Goal: Find specific page/section: Find specific page/section

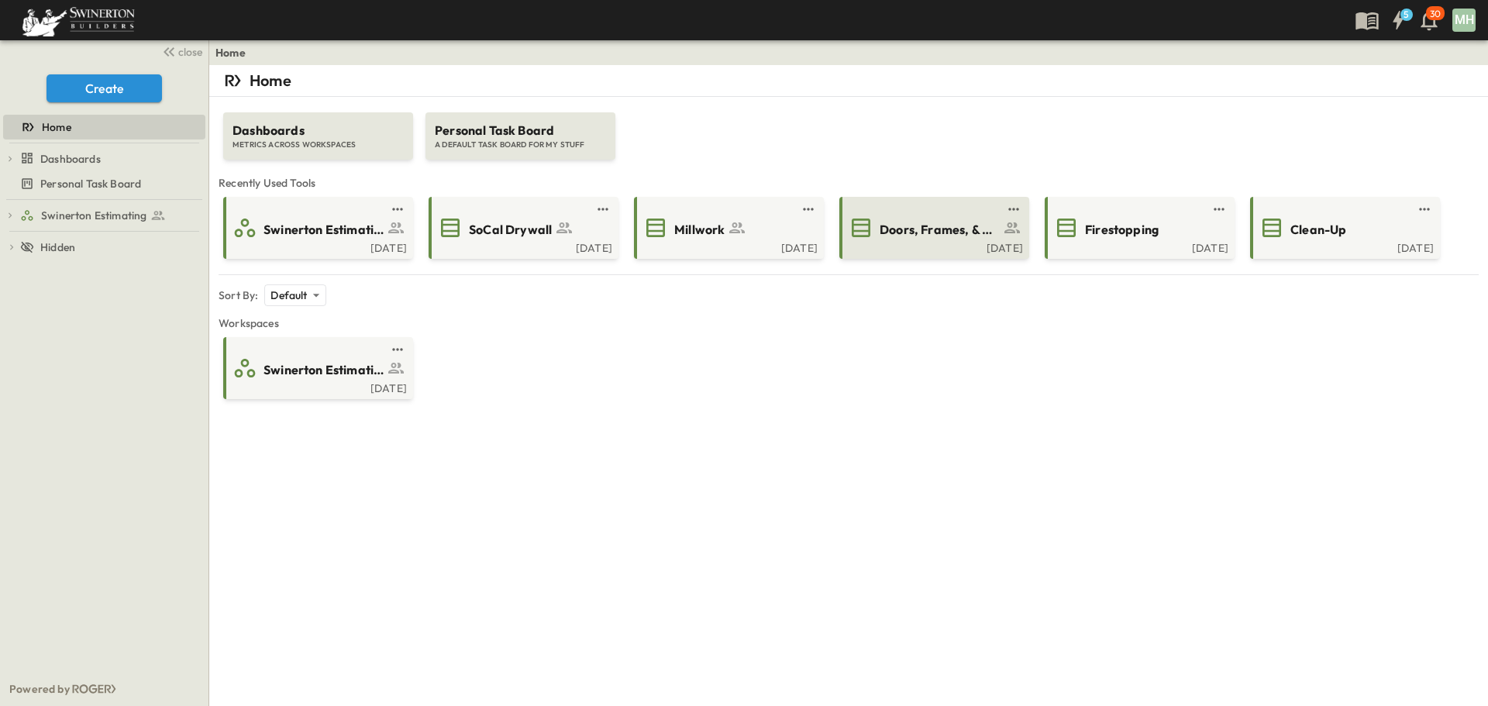
click at [970, 227] on span "Doors, Frames, & Hardware" at bounding box center [939, 230] width 120 height 18
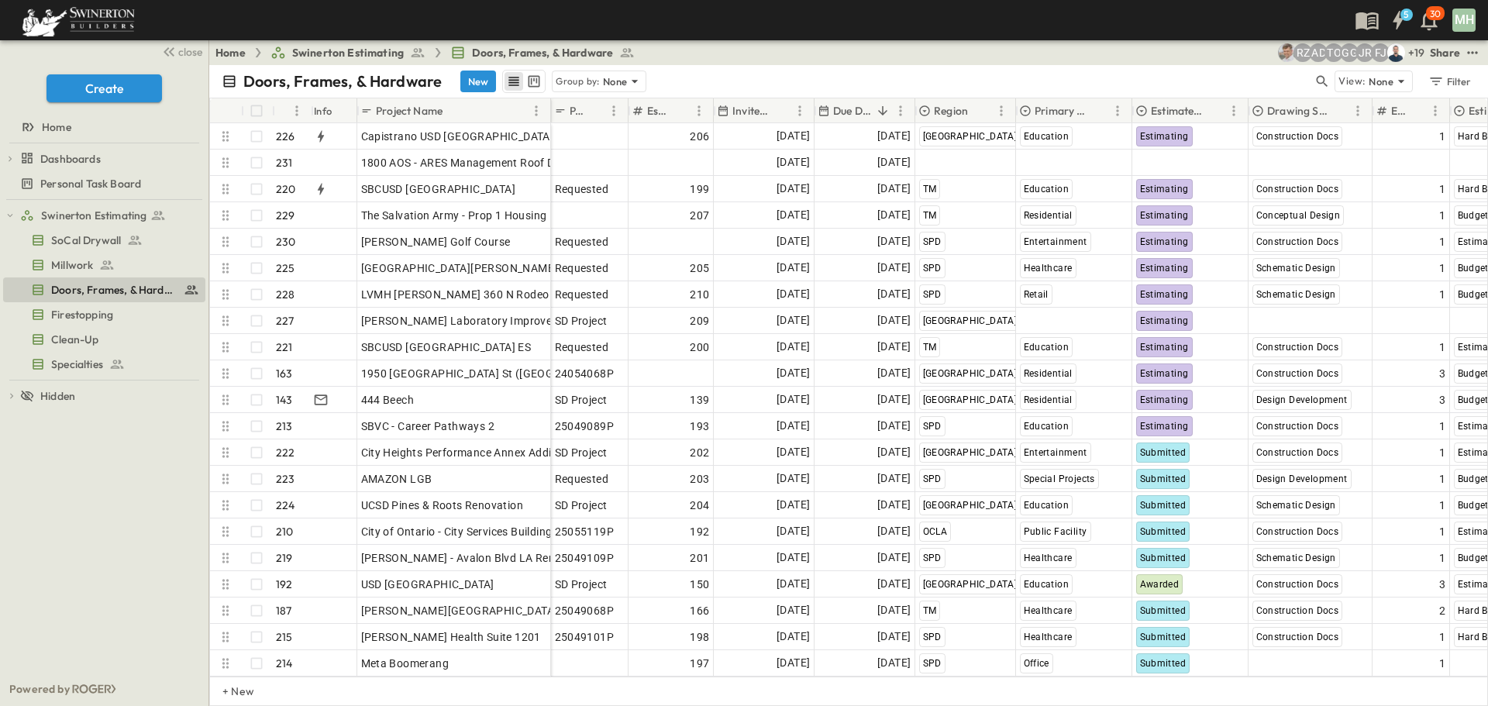
click at [418, 107] on p "Project Name" at bounding box center [409, 110] width 67 height 15
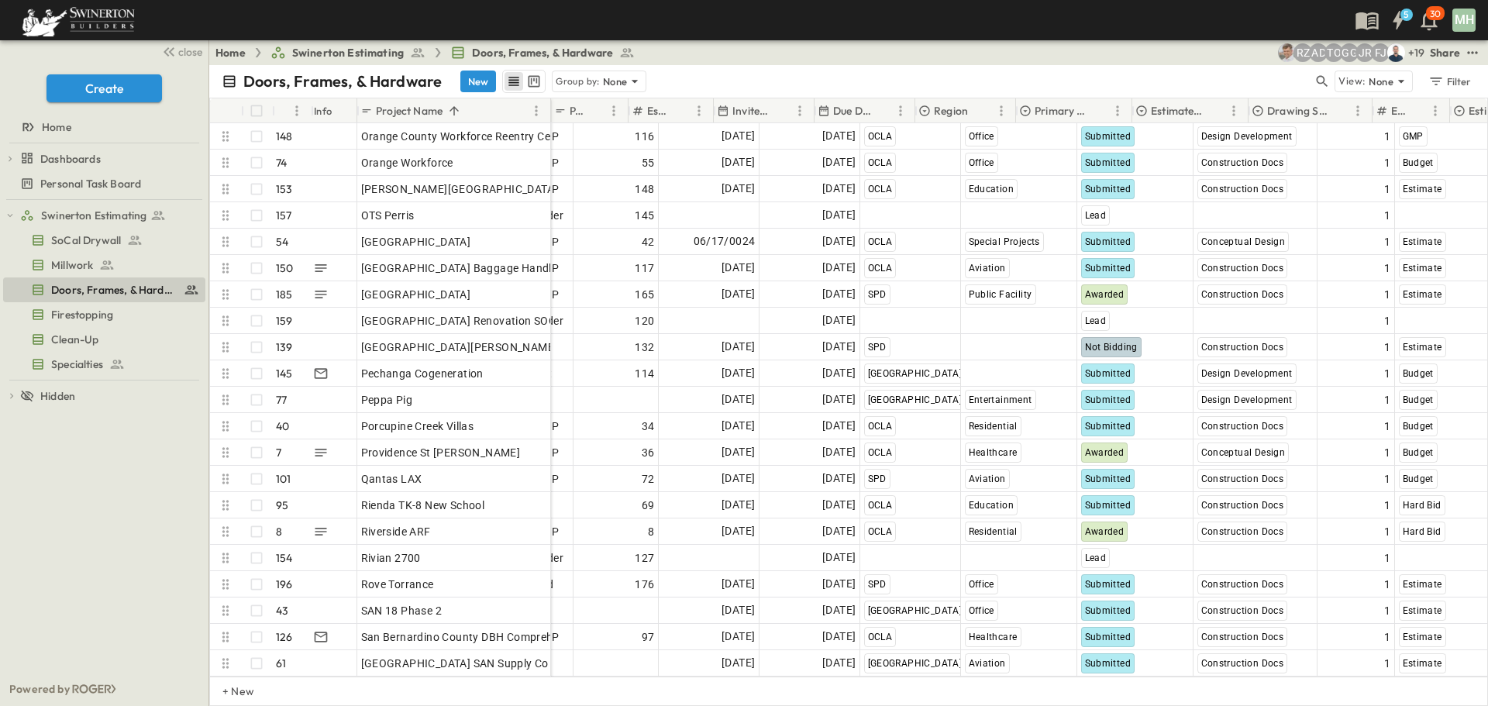
scroll to position [3952, 0]
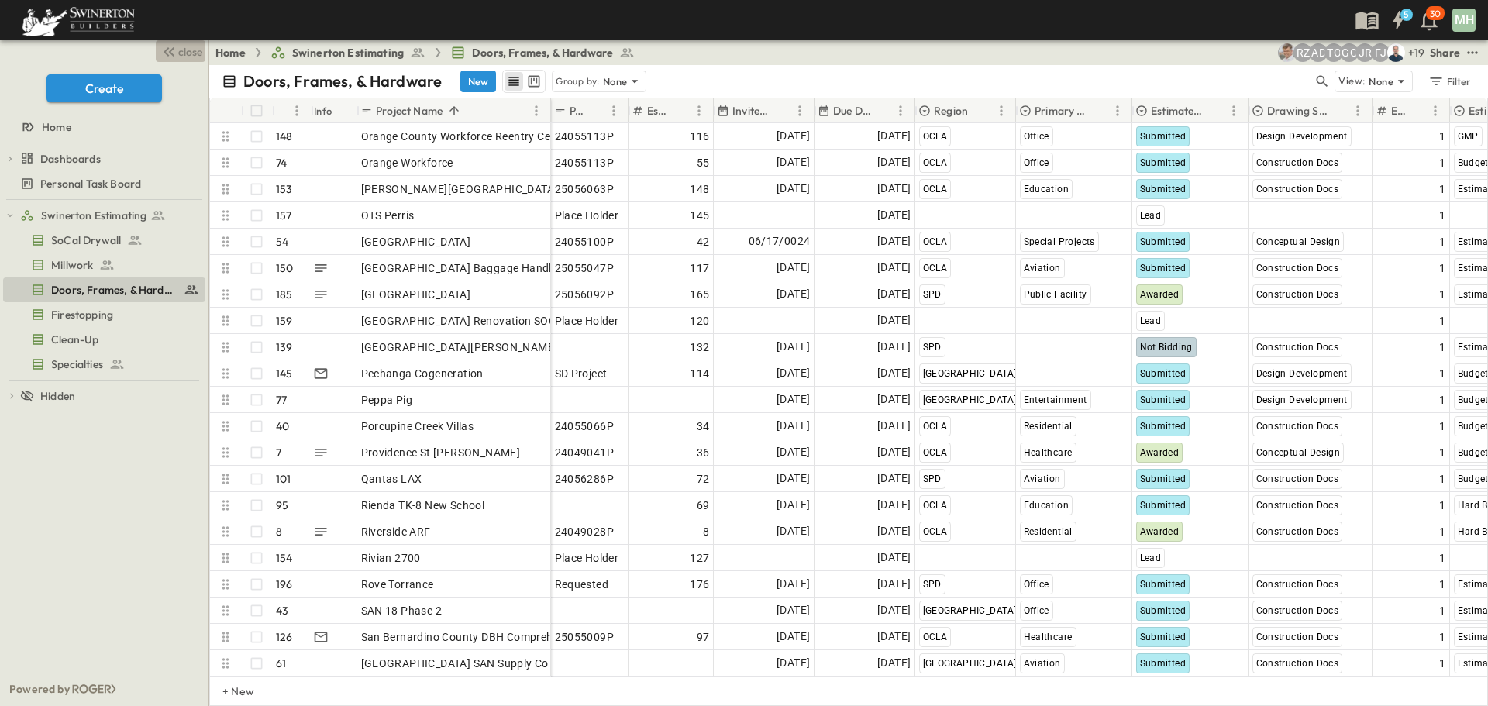
click at [181, 53] on span "close" at bounding box center [190, 51] width 24 height 15
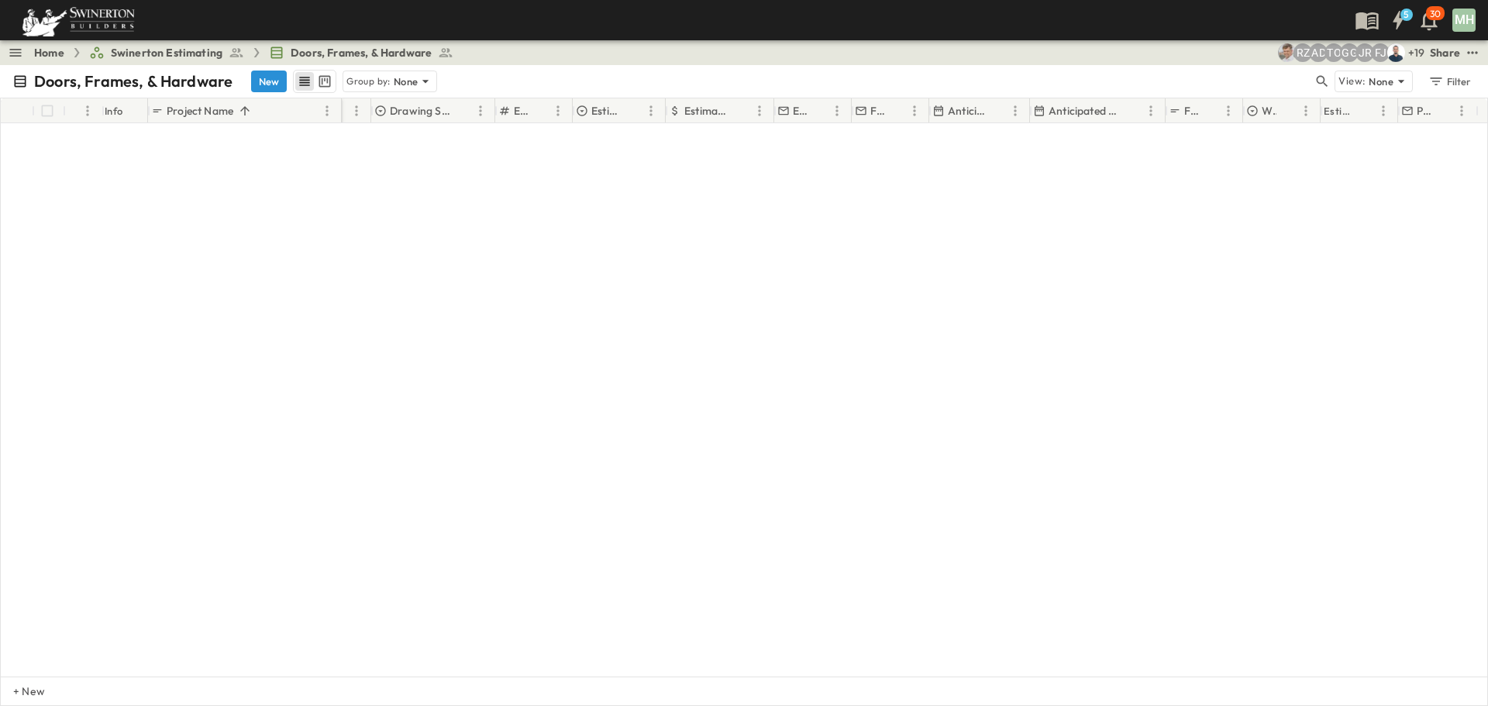
scroll to position [0, 668]
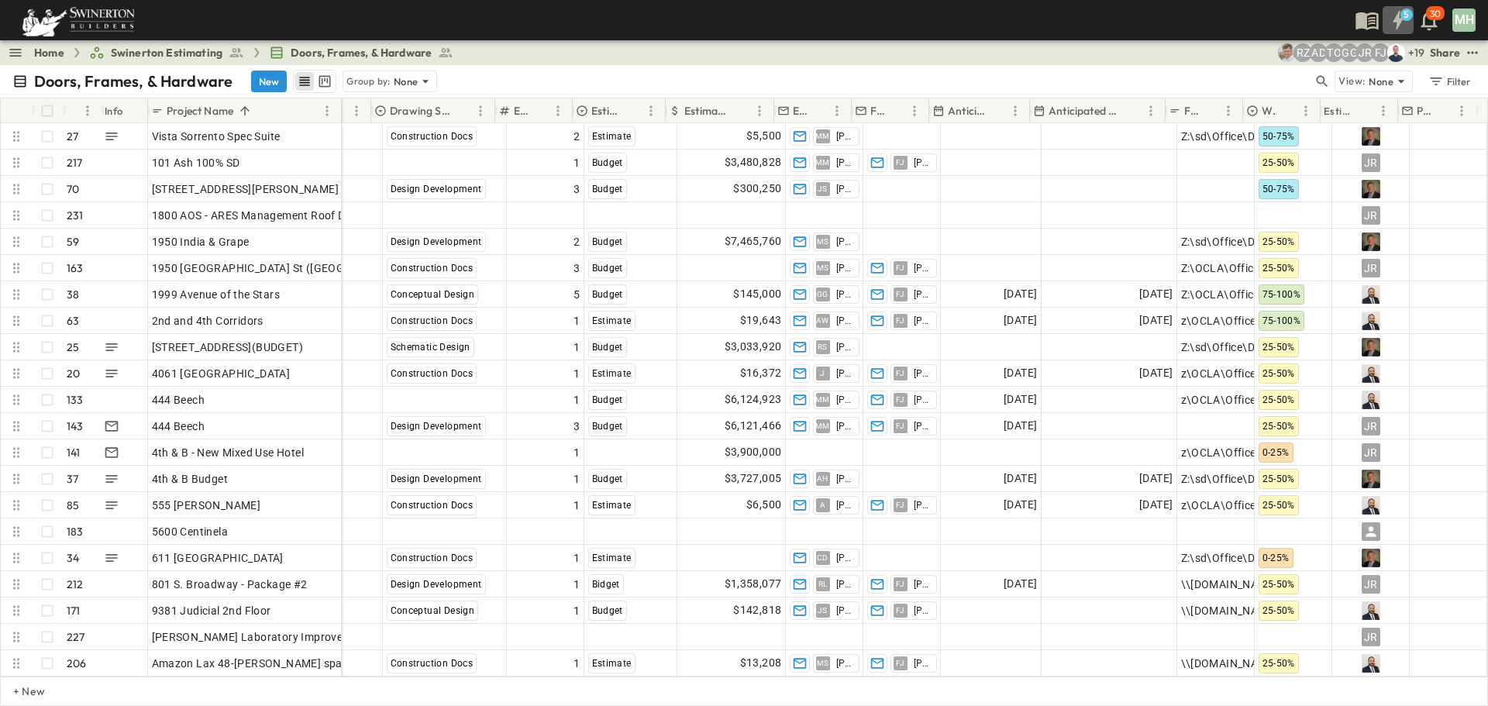
click at [1400, 9] on icon "button" at bounding box center [1397, 20] width 25 height 25
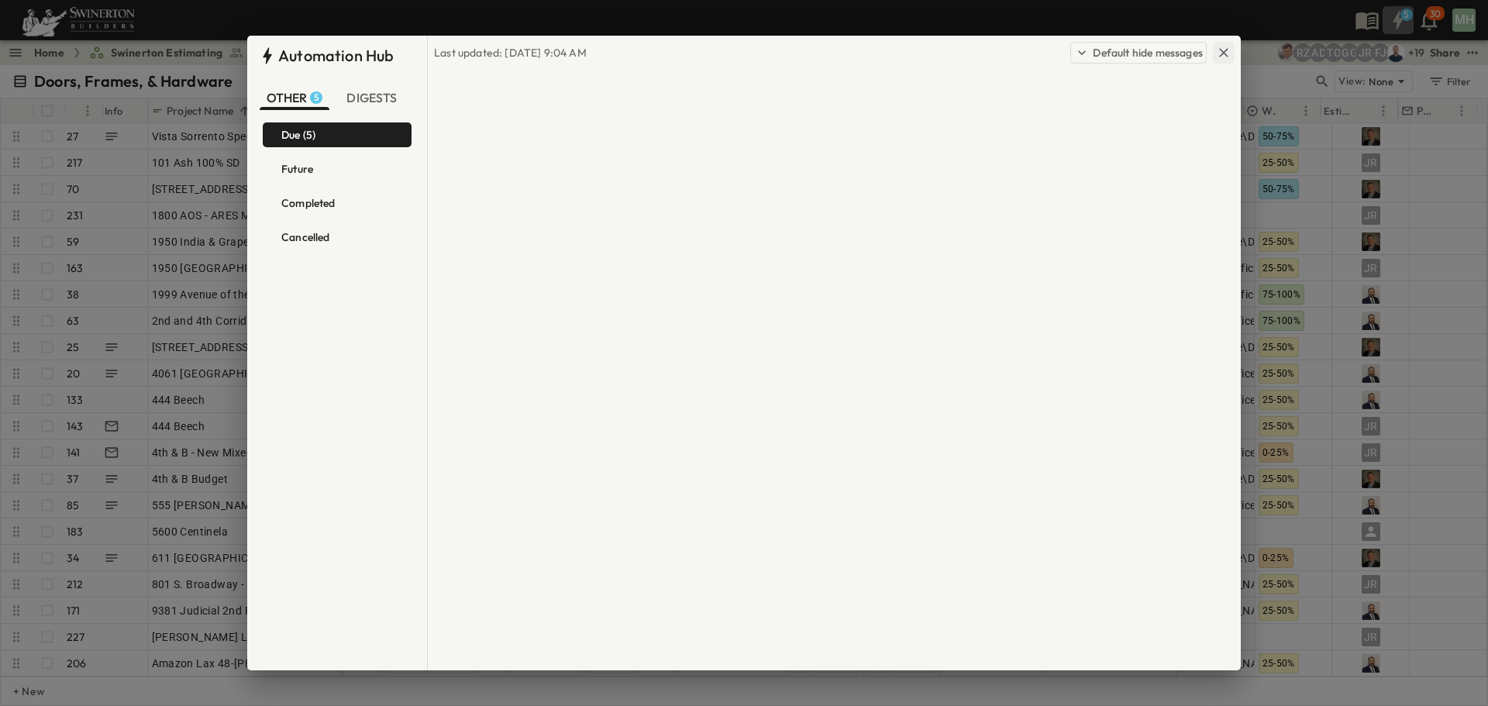
click at [1222, 53] on icon "button" at bounding box center [1223, 52] width 15 height 15
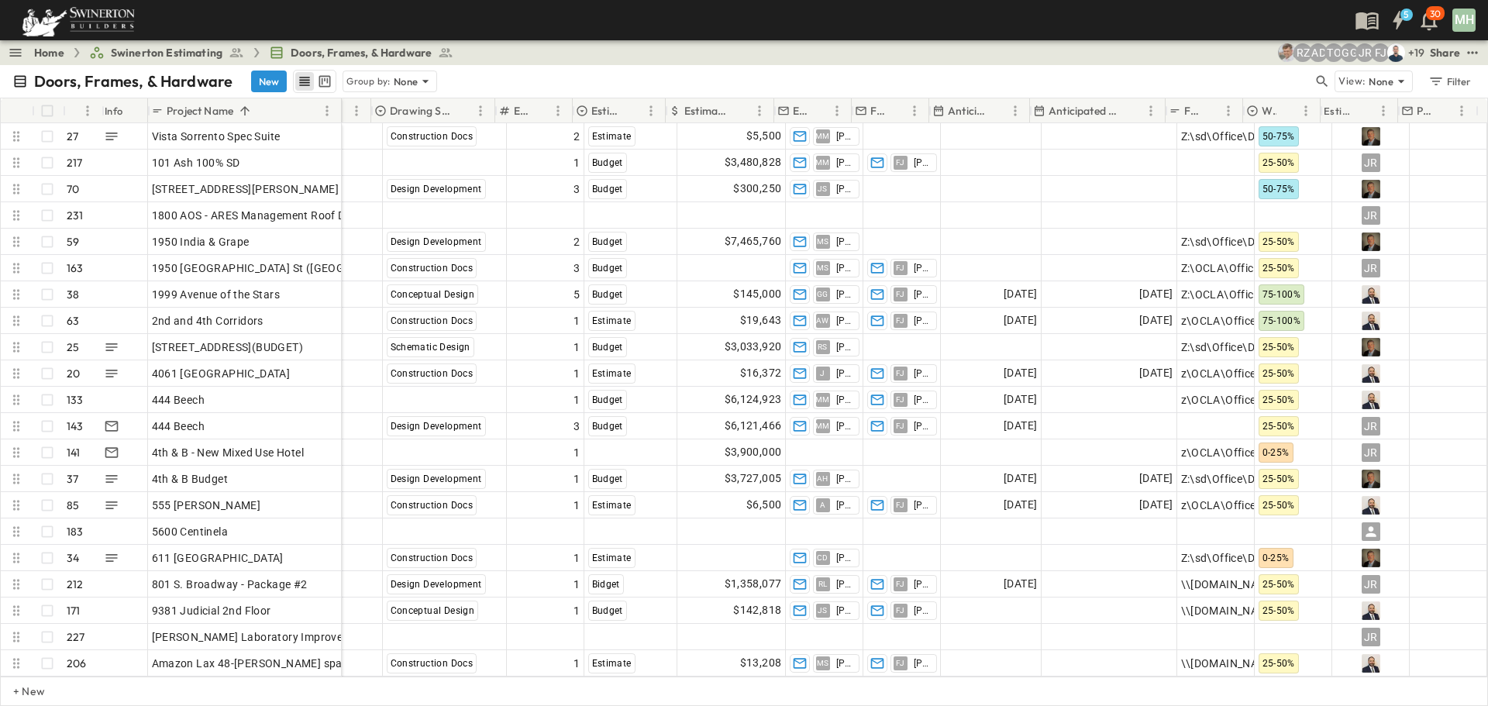
click at [46, 52] on link "Home" at bounding box center [49, 52] width 30 height 15
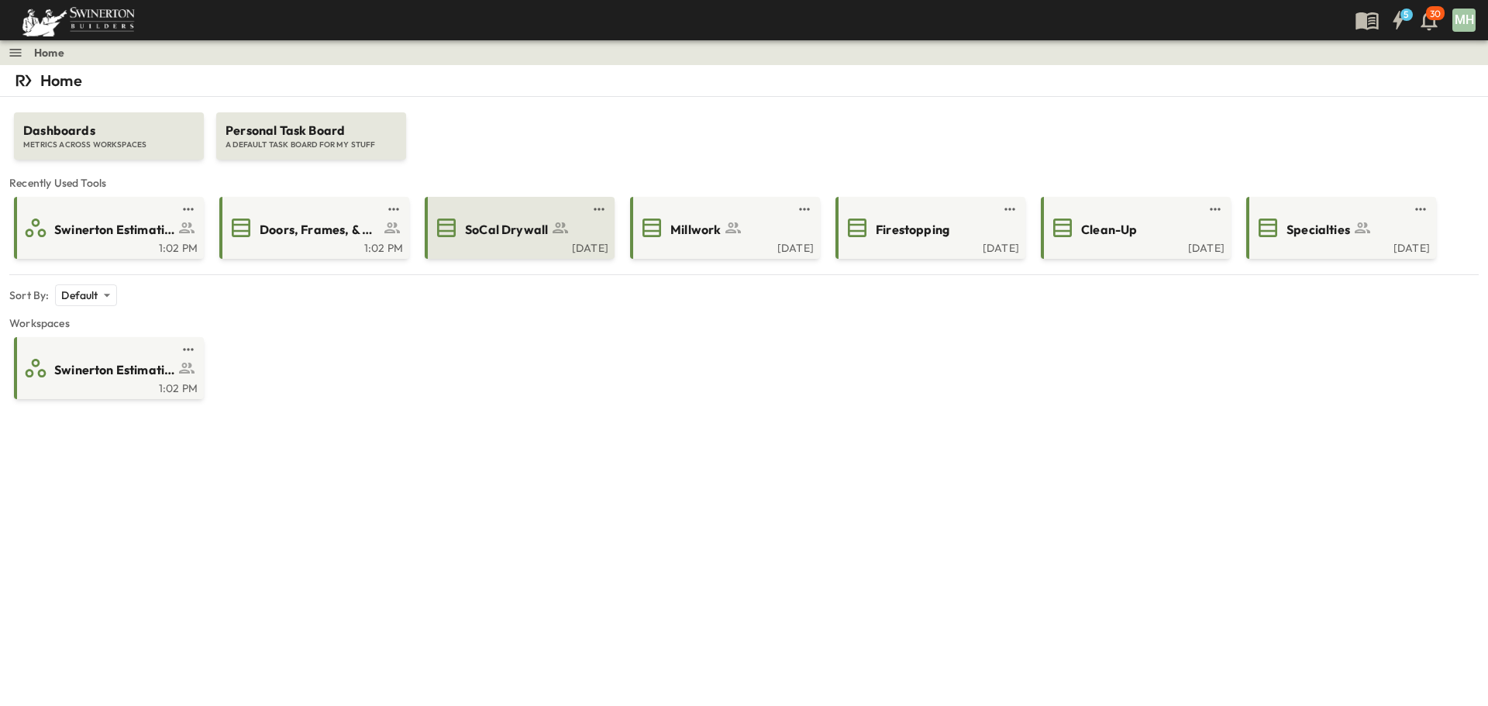
click at [531, 225] on span "SoCal Drywall" at bounding box center [506, 230] width 83 height 18
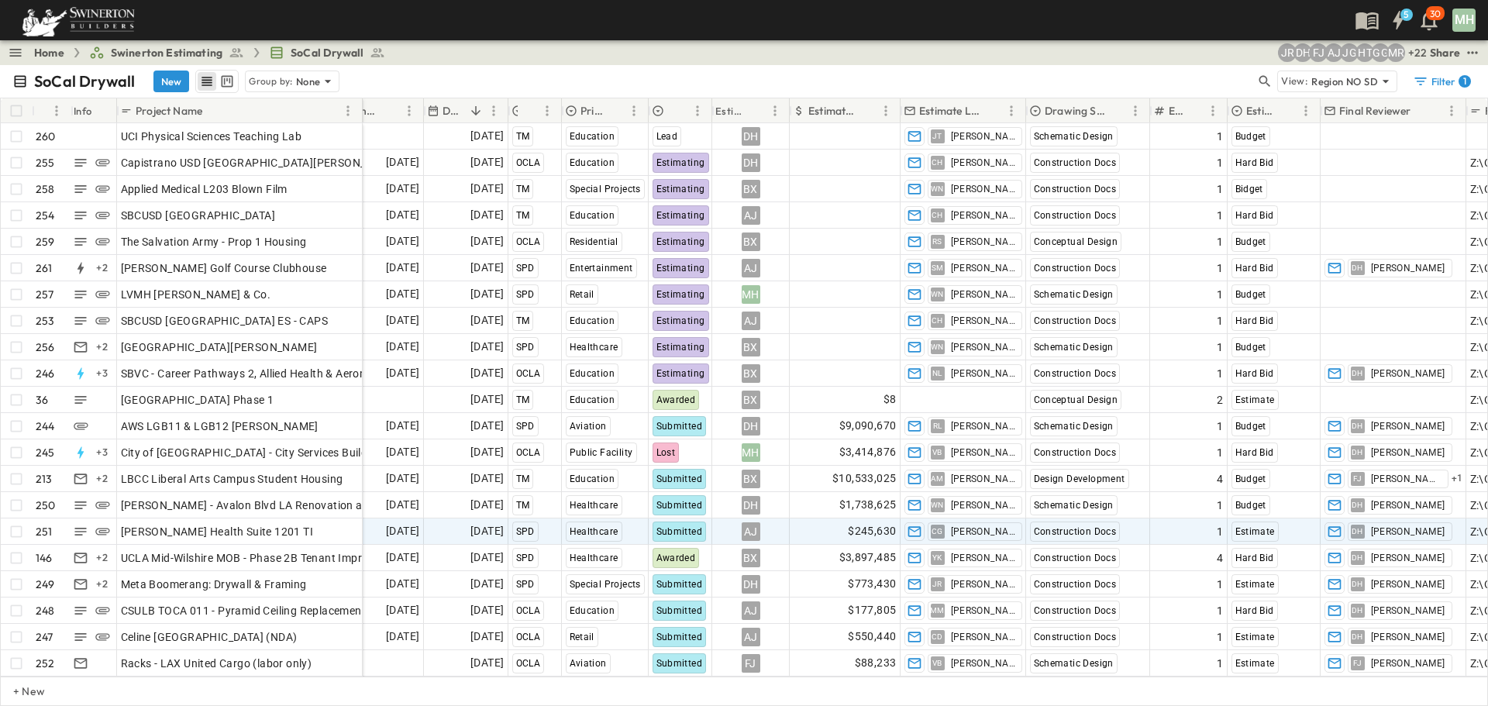
scroll to position [0, 221]
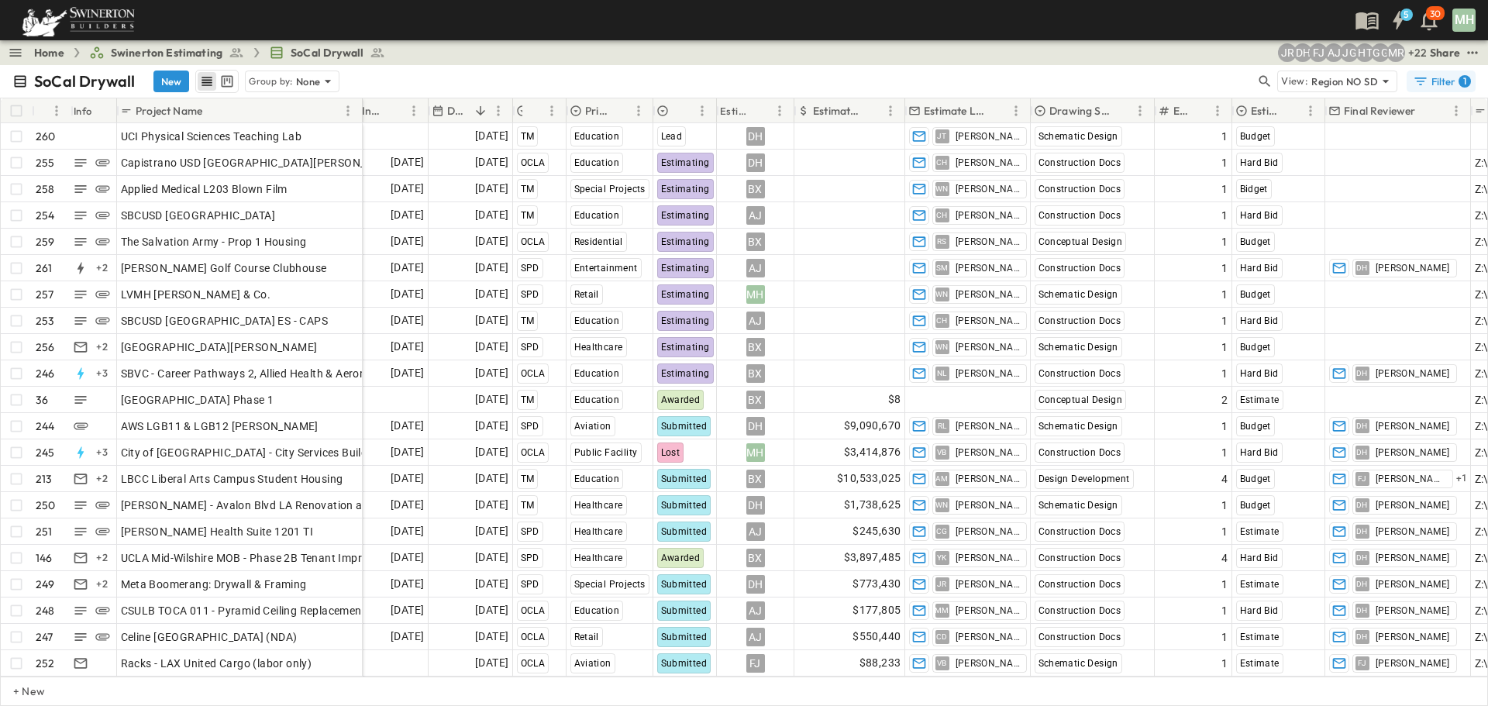
click at [1436, 86] on div "Filter 1" at bounding box center [1442, 81] width 58 height 15
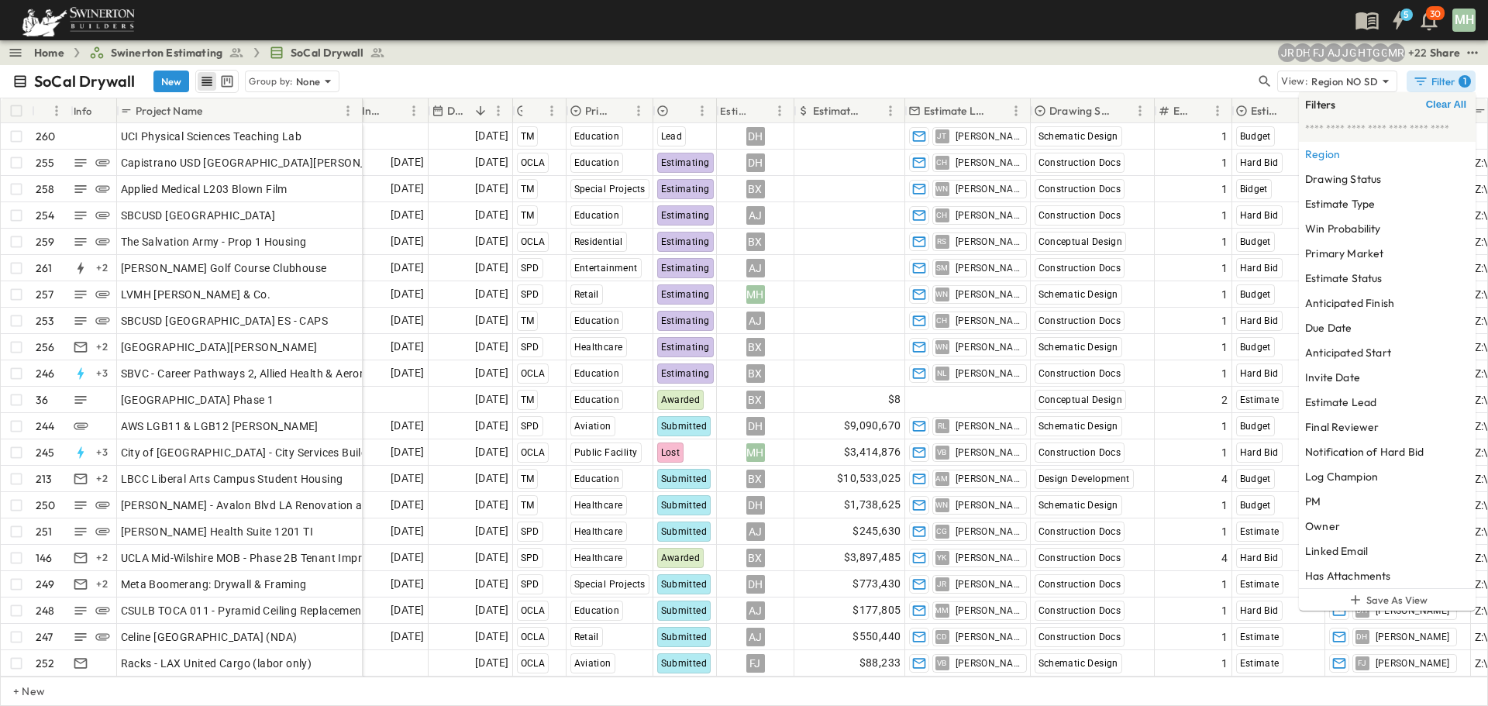
click at [1071, 73] on div "SoCal Drywall New Group by: None" at bounding box center [633, 81] width 1243 height 23
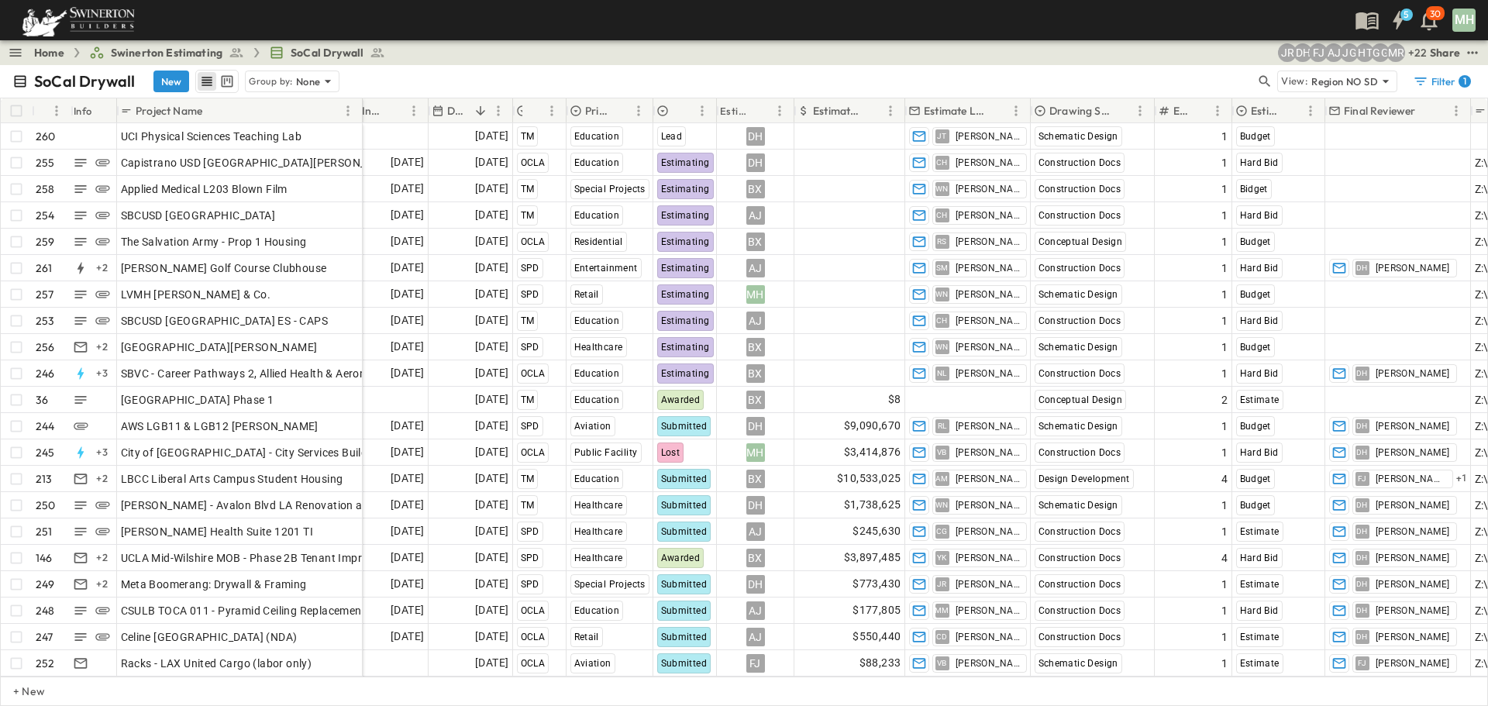
click at [583, 72] on div "SoCal Drywall New Group by: None" at bounding box center [633, 81] width 1243 height 23
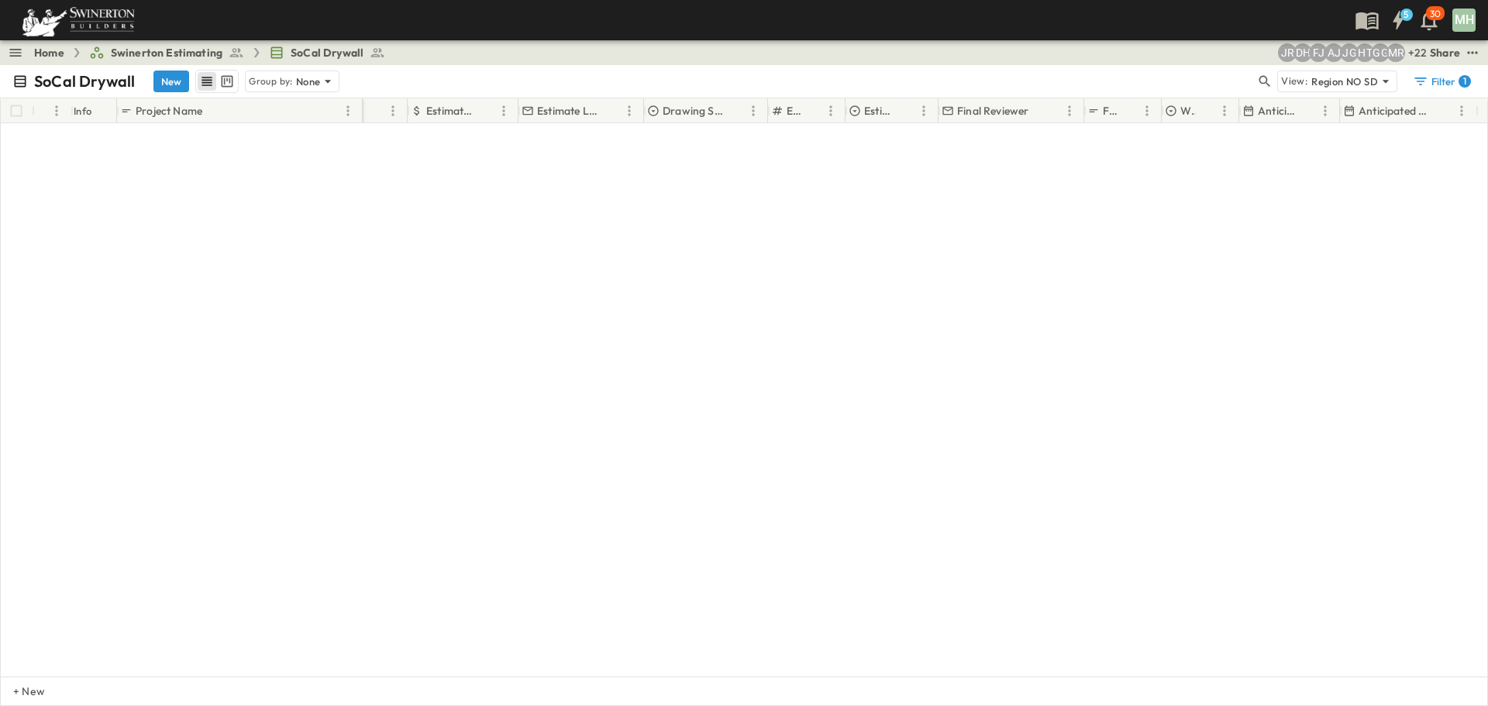
scroll to position [244, 608]
